Goal: Navigation & Orientation: Understand site structure

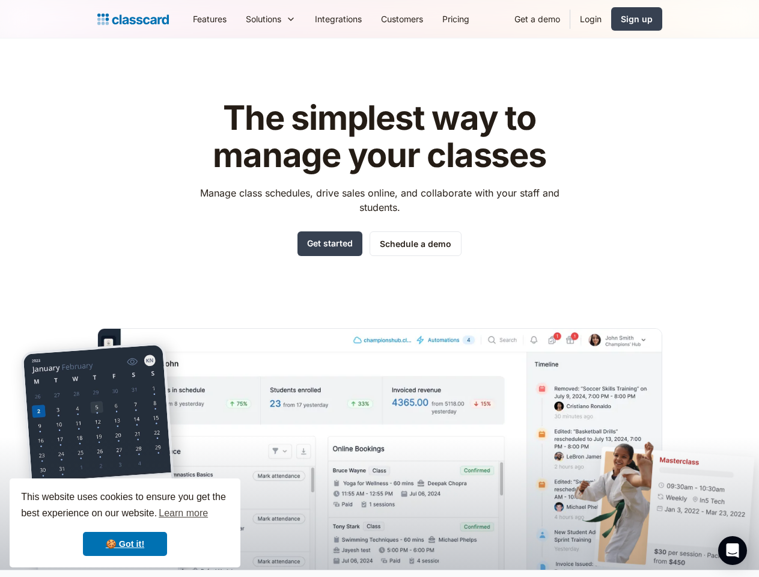
click at [379, 288] on div "The simplest way to manage your classes Manage class schedules, drive sales onl…" at bounding box center [379, 325] width 565 height 489
click at [125, 523] on div "This website uses cookies to ensure you get the best experience on our website.…" at bounding box center [125, 522] width 231 height 89
click at [422, 19] on nav "Features Resources Blog The latest industry news, updates and info. Customer st…" at bounding box center [422, 18] width 479 height 27
click at [236, 19] on div "Solutions Sports academy Swim school Dance studio Gymnastics Music school Marti…" at bounding box center [270, 18] width 69 height 27
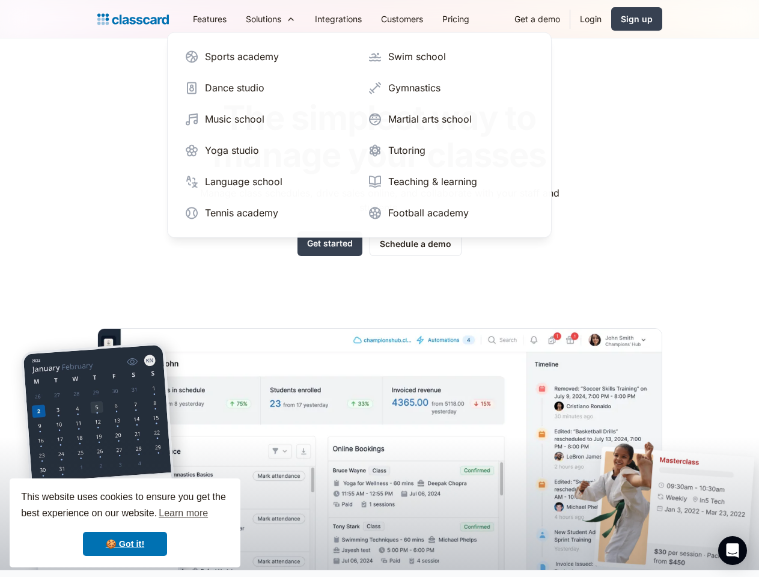
click at [732, 550] on icon "Open Intercom Messenger" at bounding box center [732, 550] width 13 height 14
